Goal: Ask a question: Seek information or help from site administrators or community

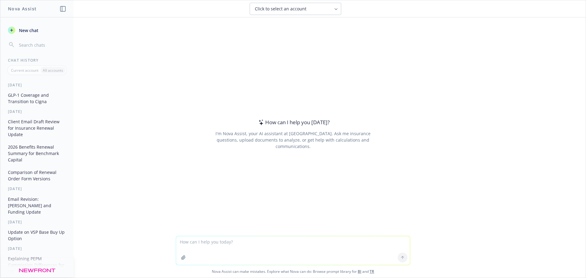
click at [244, 244] on textarea at bounding box center [293, 250] width 234 height 29
type textarea "C"
type textarea "Do companies ever use on target earnings for PTO accrual rather than base?"
